Goal: Transaction & Acquisition: Obtain resource

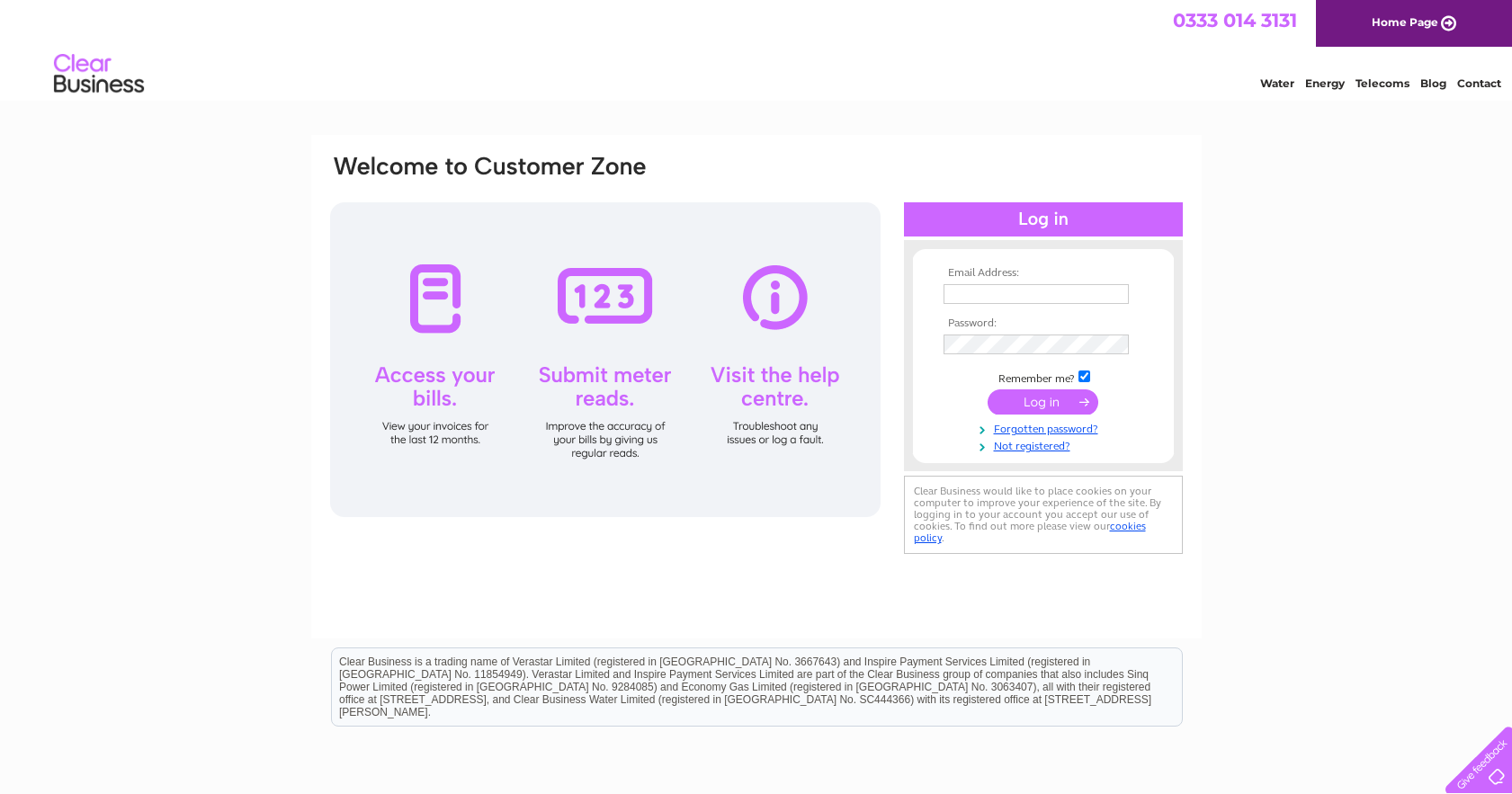
click at [965, 289] on input "text" at bounding box center [1036, 294] width 185 height 19
type input "accounts@hjcars.co.uk"
click at [1309, 303] on div "Email Address: accounts@hjcars.co.uk Password: Forgotten password?" at bounding box center [756, 541] width 1512 height 812
click at [1028, 404] on input "submit" at bounding box center [1042, 401] width 110 height 25
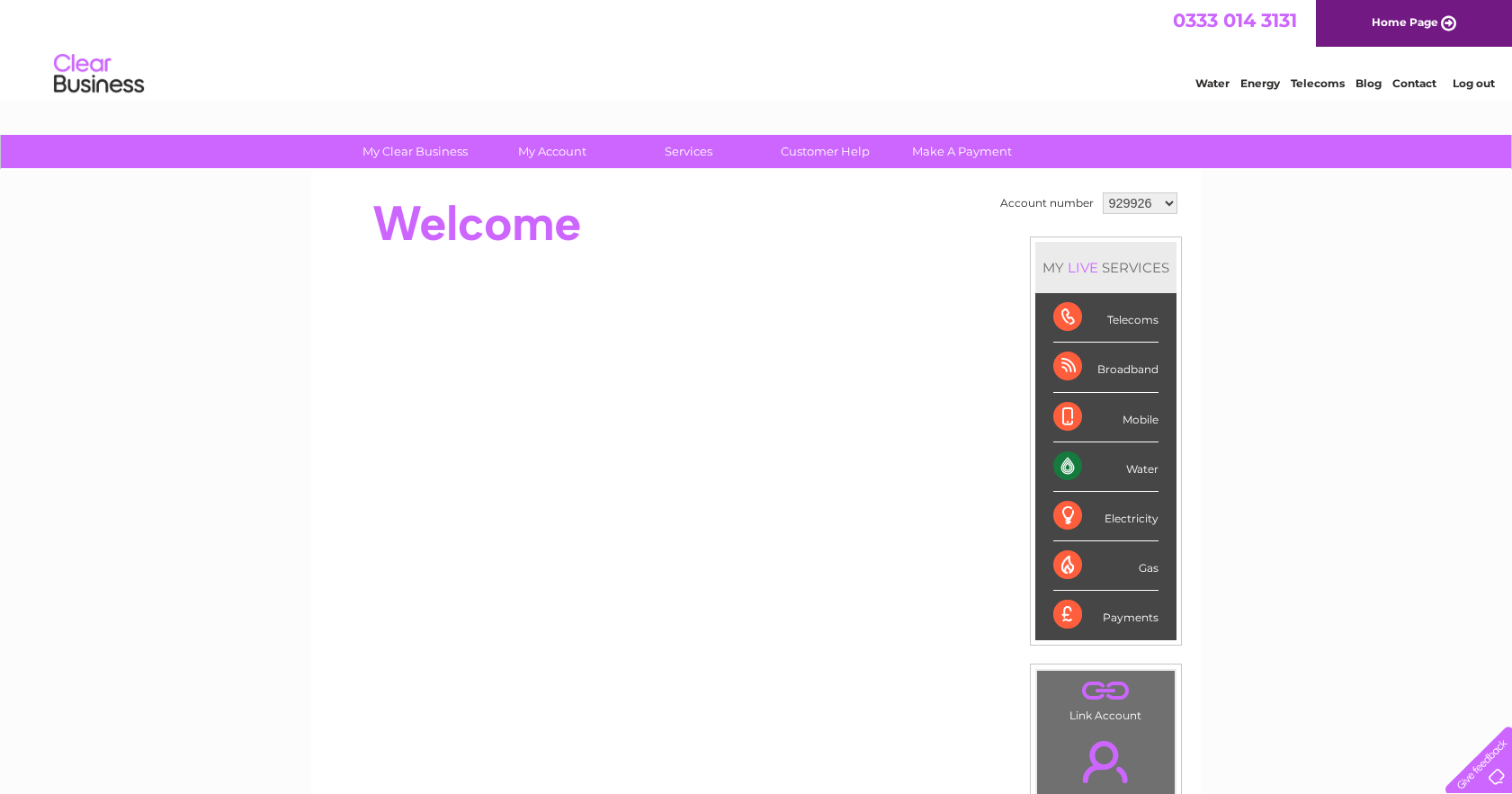
click at [1121, 465] on div "Water" at bounding box center [1106, 467] width 106 height 49
click at [1165, 202] on select "929926 1079079 1079084 1080731" at bounding box center [1140, 203] width 75 height 21
select select "1079084"
click at [1102, 193] on select "929926 1079079 1079084 1080731" at bounding box center [1140, 203] width 75 height 21
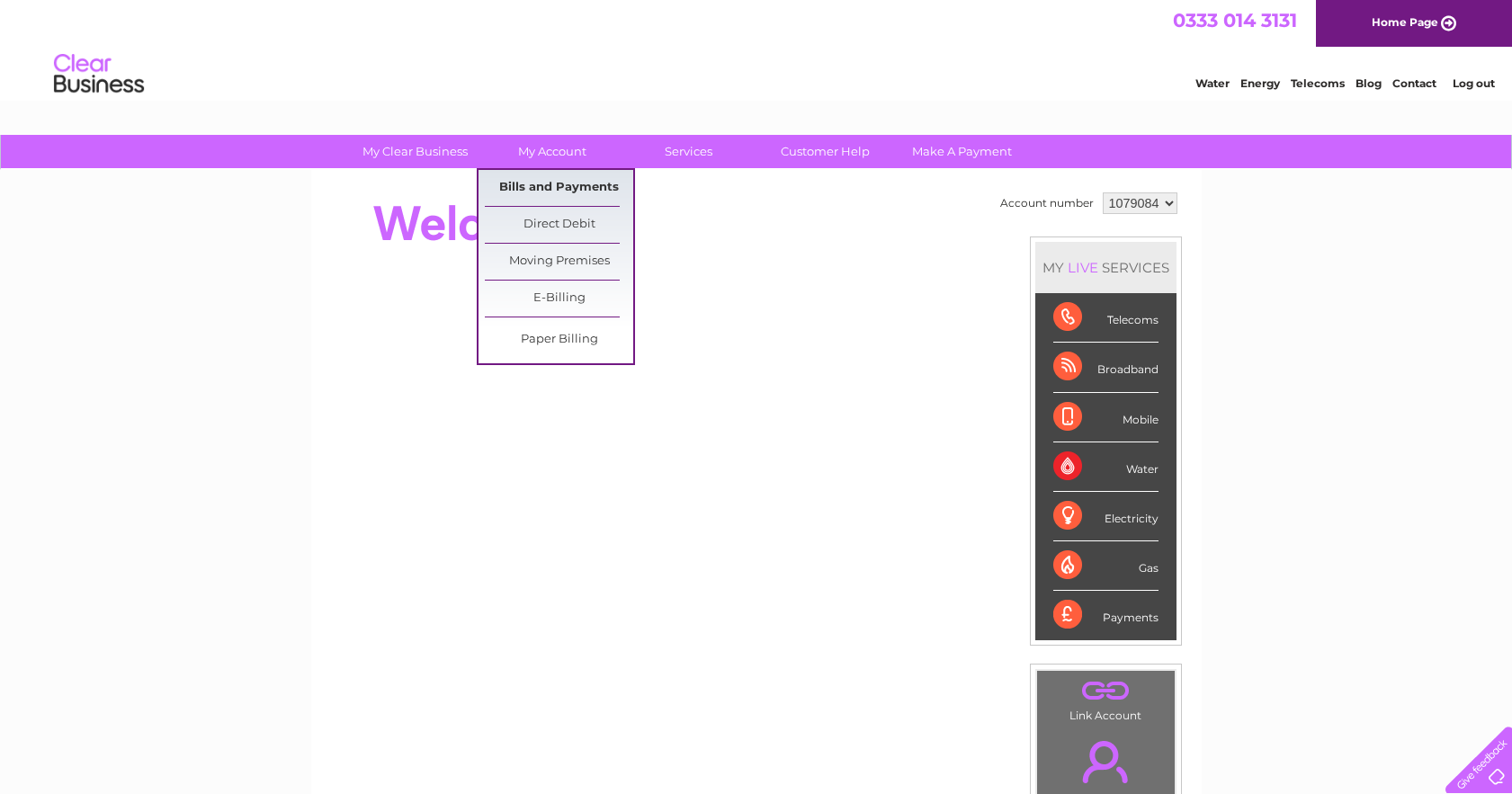
click at [550, 185] on link "Bills and Payments" at bounding box center [559, 188] width 148 height 36
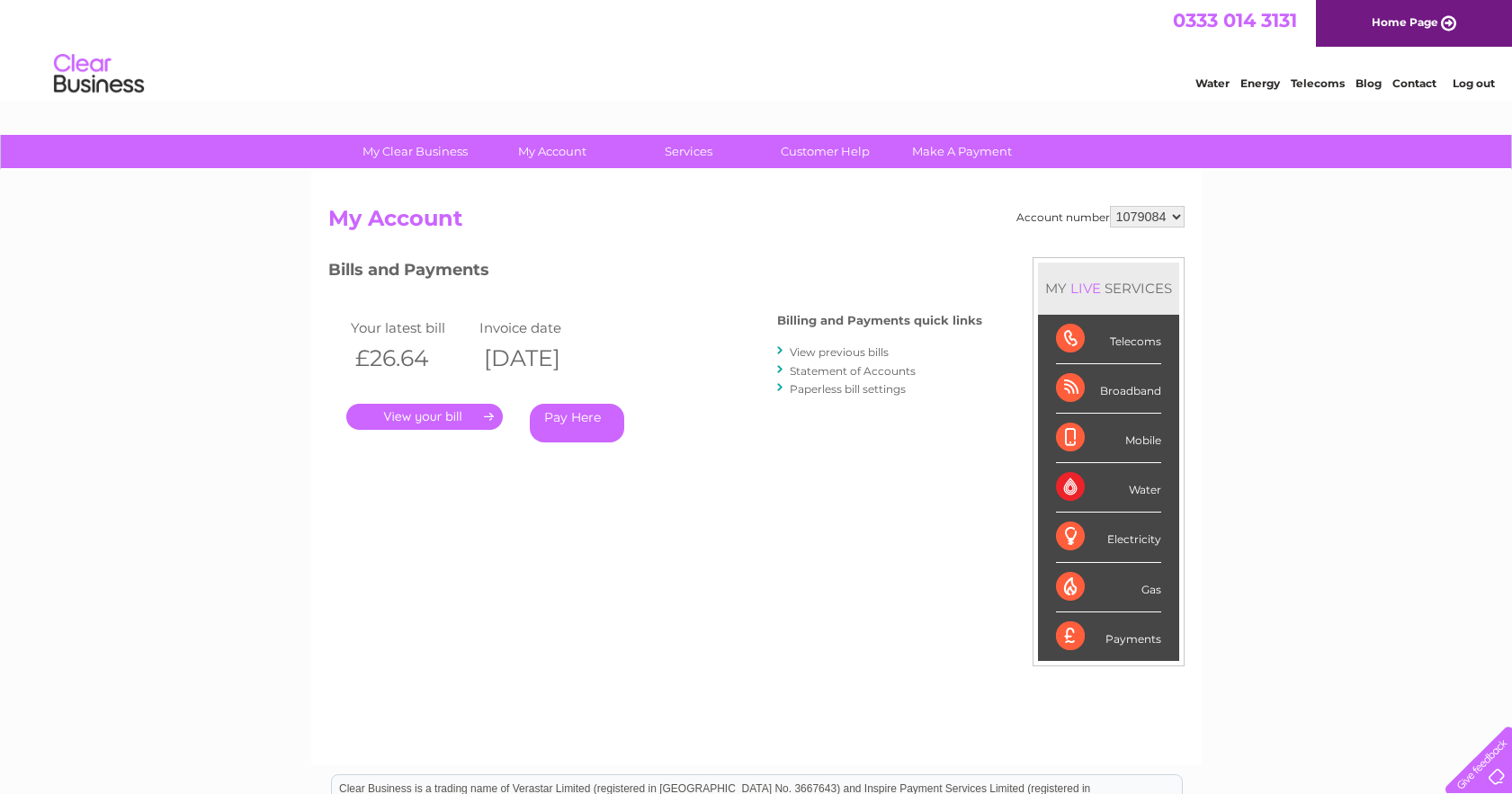
click at [414, 418] on link "." at bounding box center [424, 417] width 157 height 26
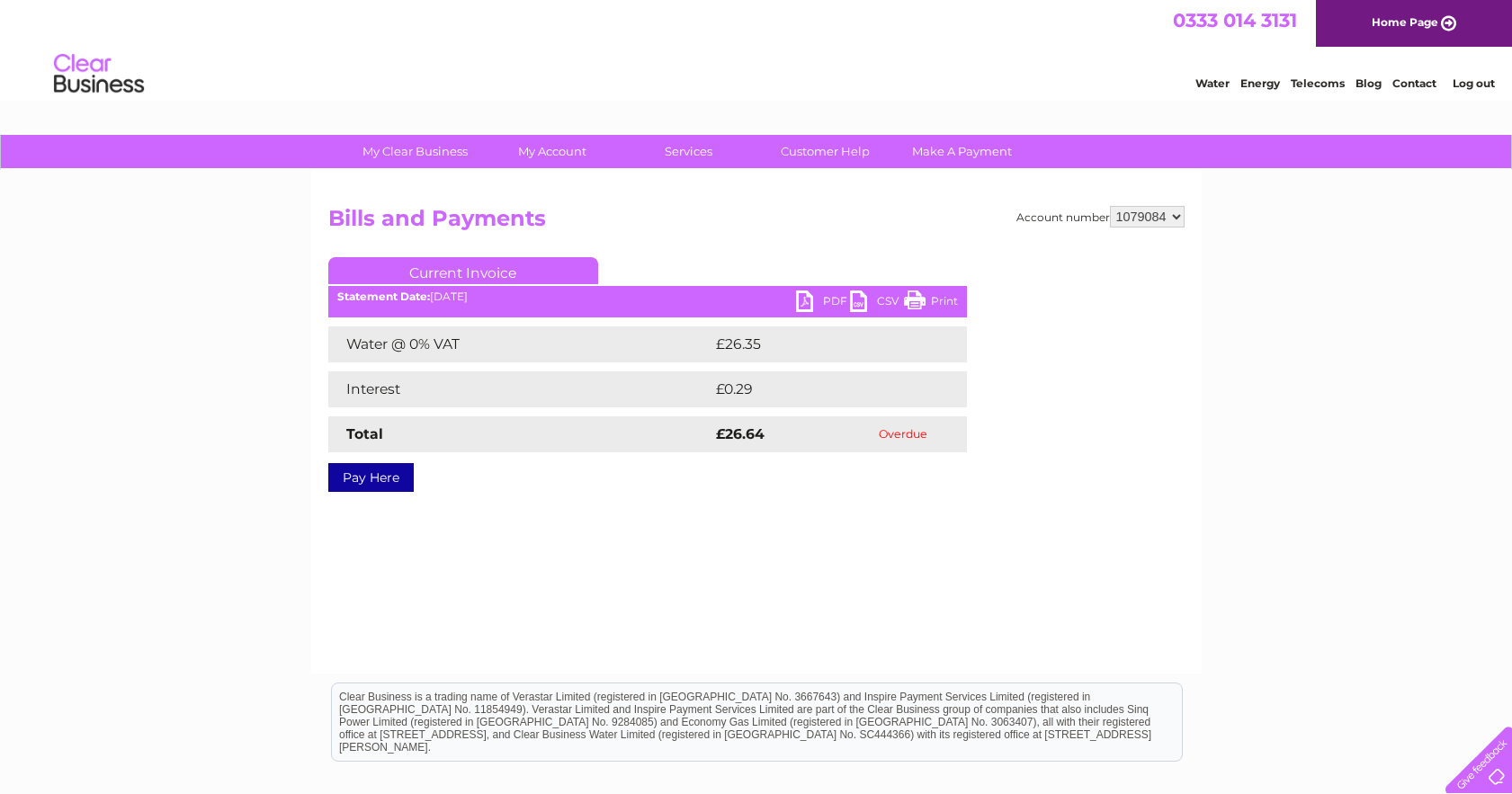
drag, startPoint x: 809, startPoint y: 299, endPoint x: 822, endPoint y: 289, distance: 16.4
click at [809, 301] on link "PDF" at bounding box center [823, 304] width 54 height 26
click at [1176, 214] on select "929926 1079079 1079084 1080731" at bounding box center [1147, 216] width 75 height 21
select select "929926"
click at [1110, 206] on select "929926 1079079 1079084 1080731" at bounding box center [1147, 216] width 75 height 21
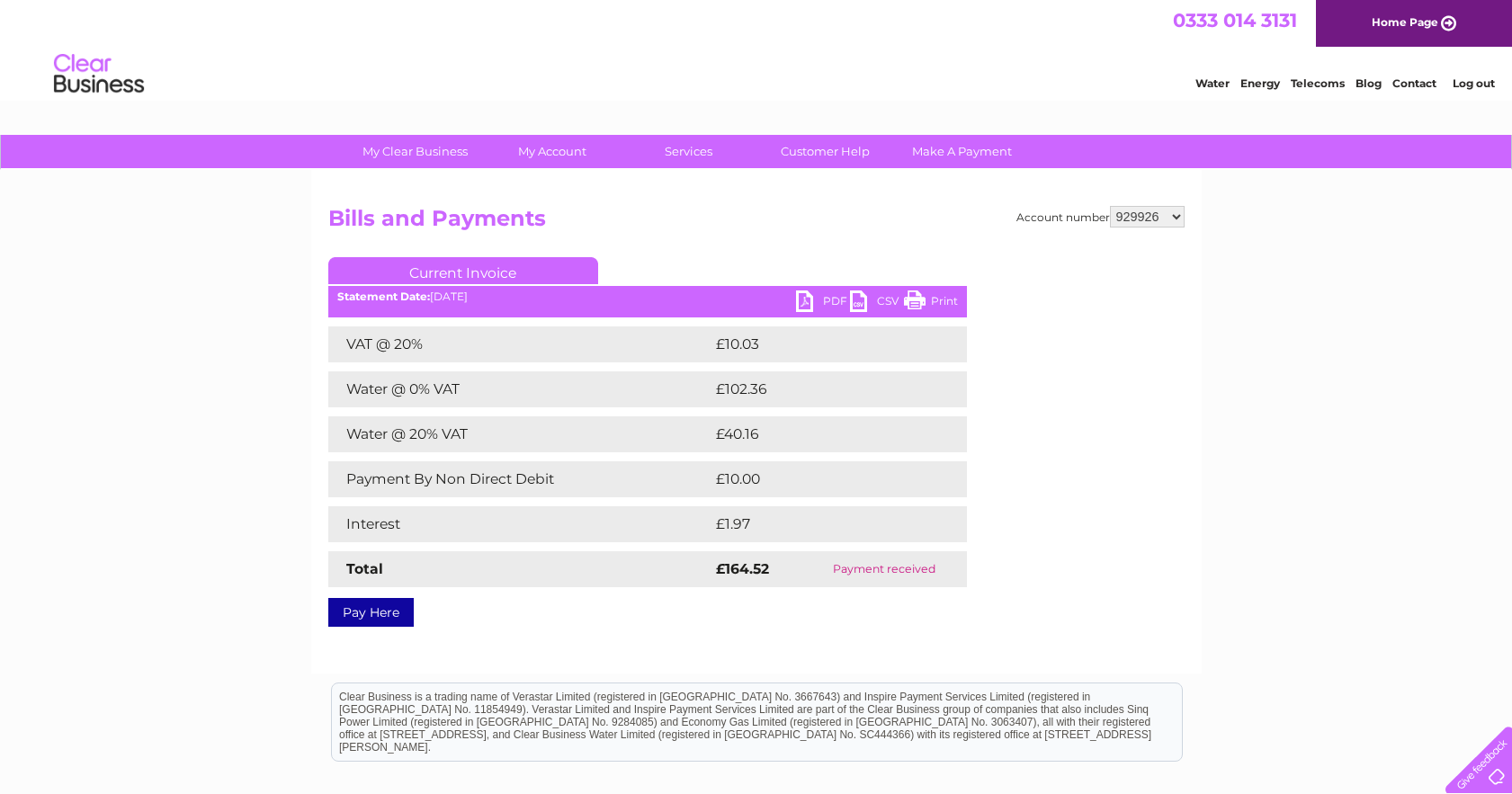
click at [1176, 218] on select "929926 1079079 1079084 1080731" at bounding box center [1147, 216] width 75 height 21
select select "1079079"
click at [1110, 206] on select "929926 1079079 1079084 1080731" at bounding box center [1147, 216] width 75 height 21
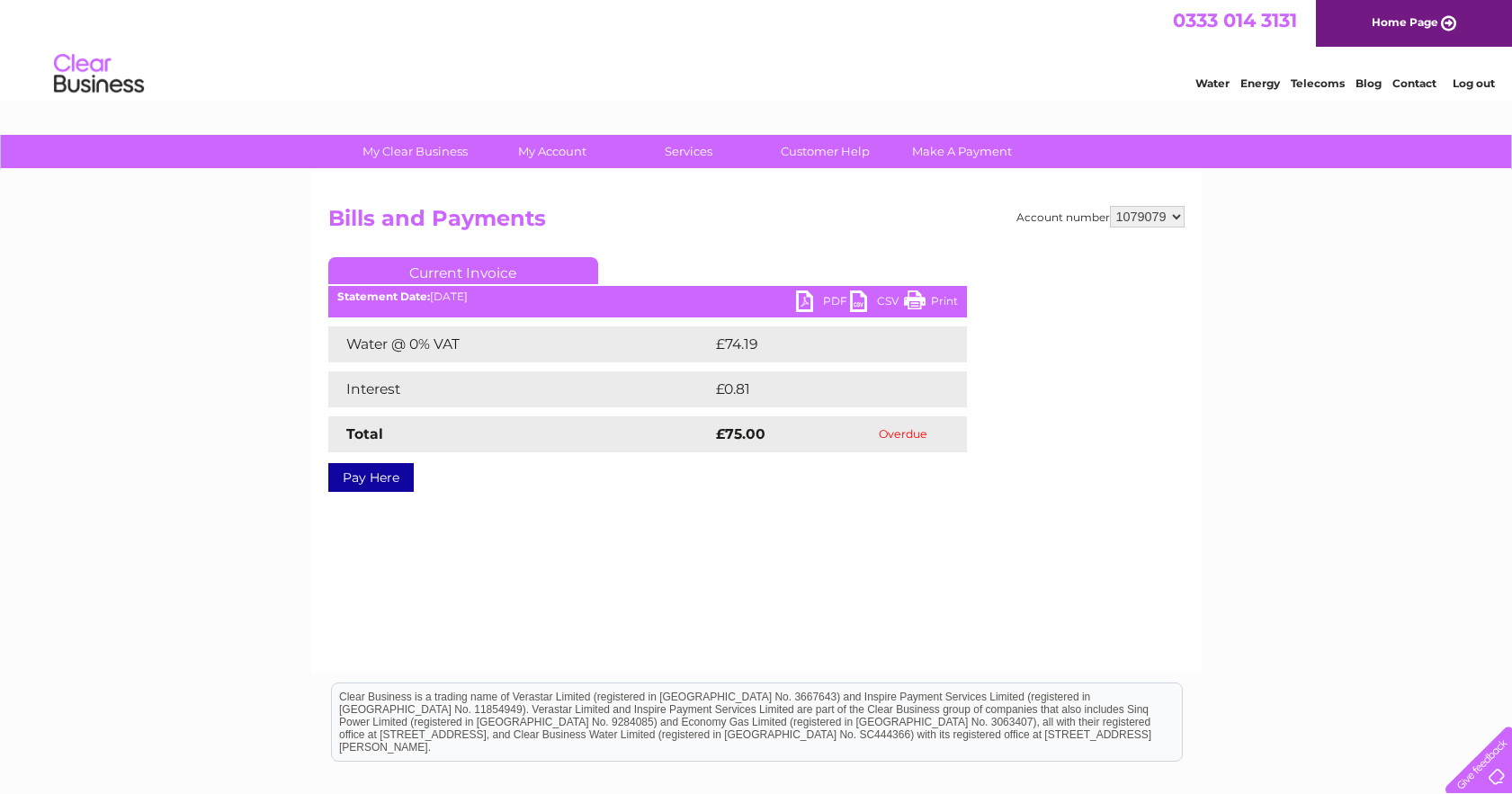
click at [806, 303] on link "PDF" at bounding box center [823, 304] width 54 height 26
click at [825, 300] on link "PDF" at bounding box center [823, 304] width 54 height 26
click at [806, 296] on link "PDF" at bounding box center [823, 304] width 54 height 26
click at [806, 296] on link "PDF" at bounding box center [823, 304] width 54 height 26
click at [1175, 215] on select "929926 1079079 1079084 1080731" at bounding box center [1147, 216] width 75 height 21
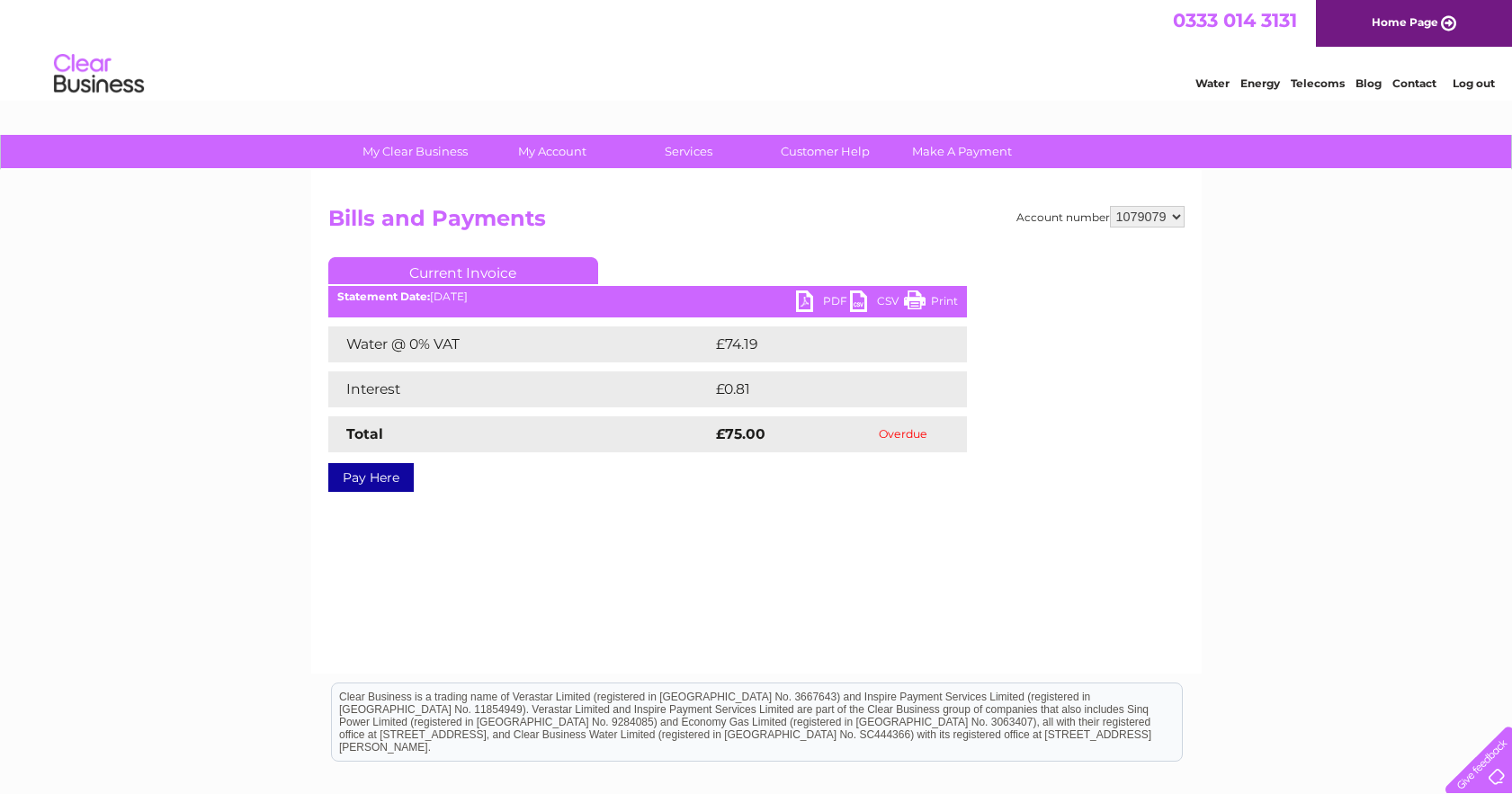
select select "1080731"
click at [1110, 206] on select "929926 1079079 1079084 1080731" at bounding box center [1147, 216] width 75 height 21
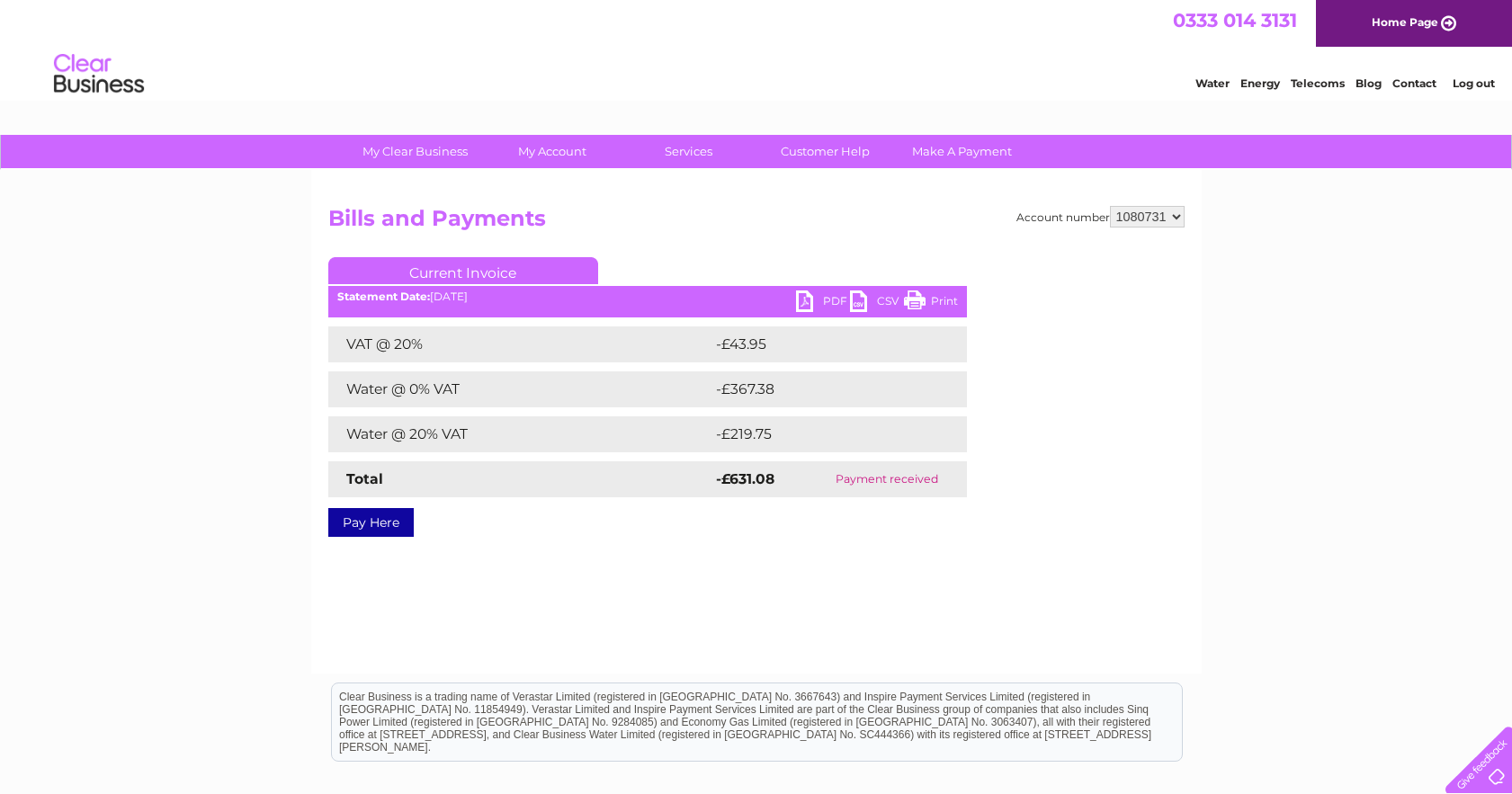
click at [831, 303] on link "PDF" at bounding box center [823, 304] width 54 height 26
click at [1332, 384] on div "My Clear Business Login Details My Details My Preferences Link Account My Accou…" at bounding box center [756, 559] width 1512 height 847
click at [1175, 218] on select "929926 1079079 1079084 1080731" at bounding box center [1147, 216] width 75 height 21
select select "1079079"
click at [1110, 206] on select "929926 1079079 1079084 1080731" at bounding box center [1147, 216] width 75 height 21
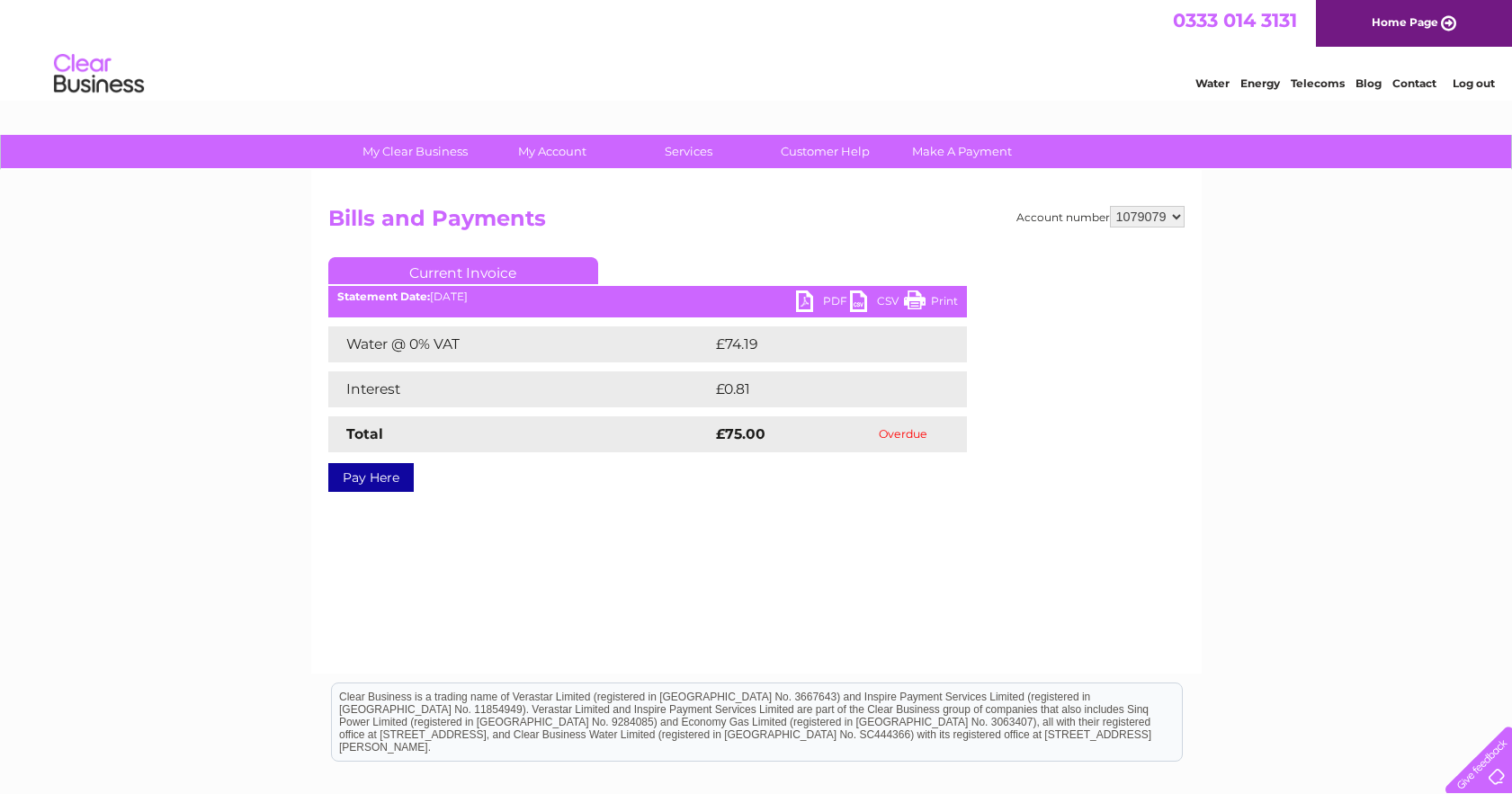
click at [1419, 82] on link "Contact" at bounding box center [1415, 83] width 44 height 14
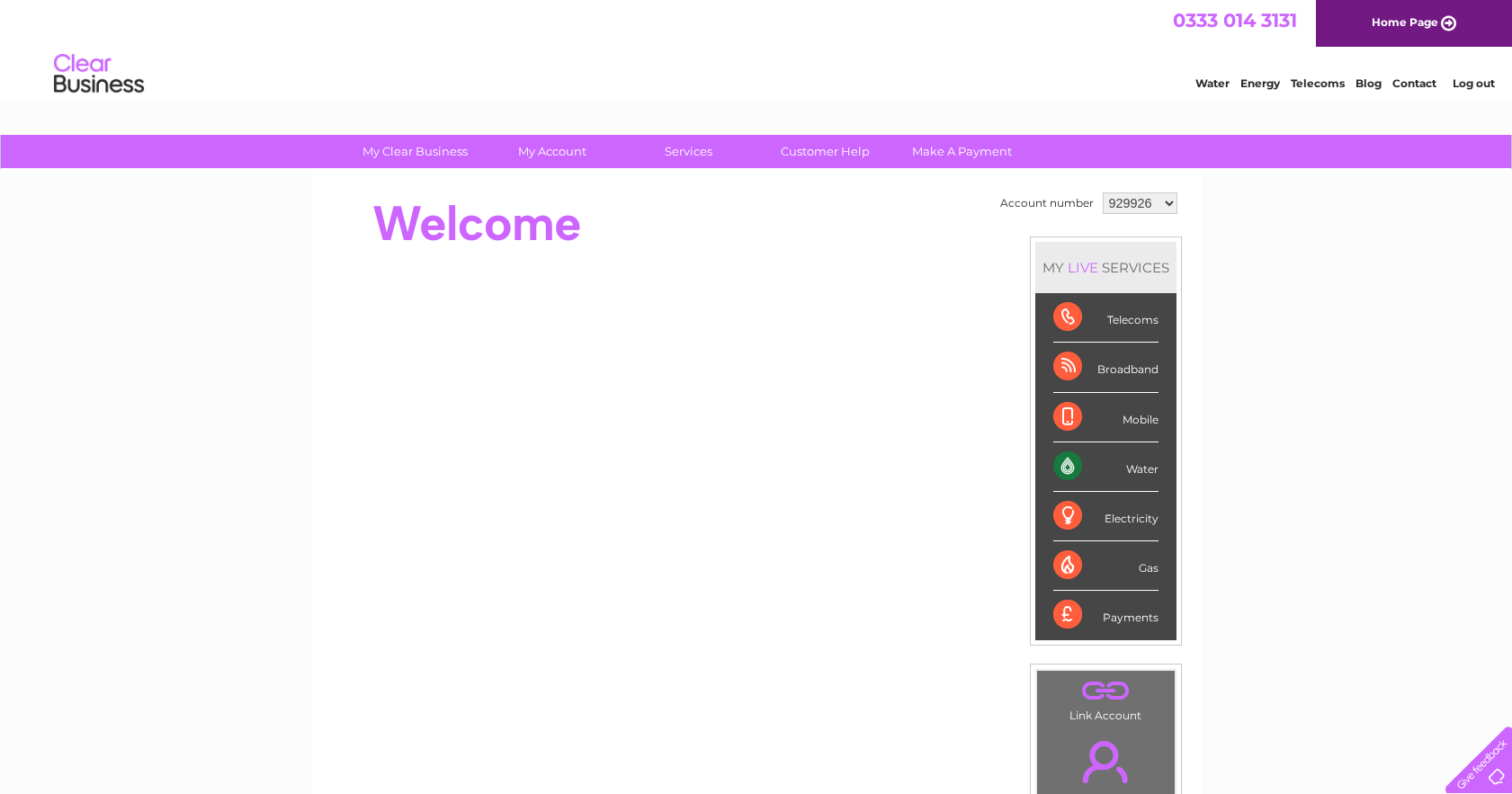
click at [1109, 470] on div "Water" at bounding box center [1106, 467] width 106 height 49
click at [1409, 85] on link "Contact" at bounding box center [1415, 83] width 44 height 14
